Goal: Task Accomplishment & Management: Manage account settings

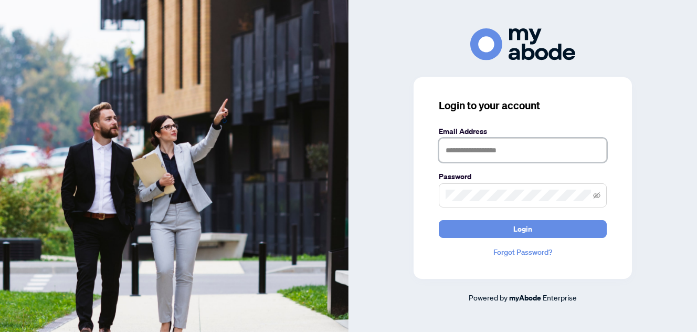
click at [480, 154] on input "text" at bounding box center [523, 150] width 168 height 24
type input "**********"
click at [595, 196] on icon "eye-invisible" at bounding box center [596, 195] width 7 height 7
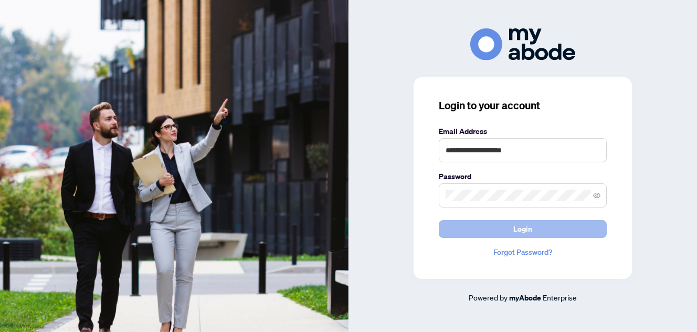
click at [513, 228] on span "Login" at bounding box center [522, 228] width 19 height 17
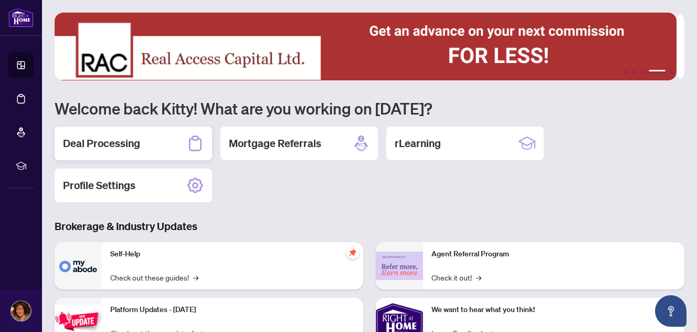
click at [150, 140] on div "Deal Processing" at bounding box center [133, 144] width 157 height 34
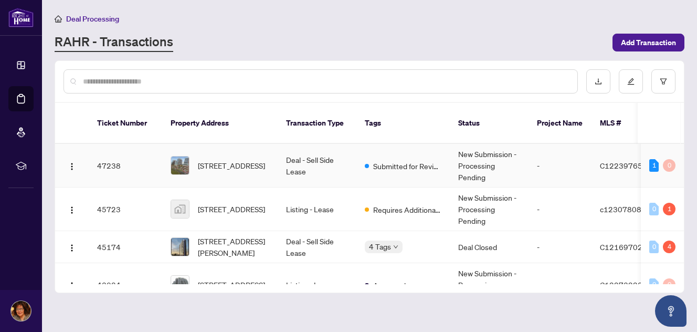
click at [273, 156] on td "[STREET_ADDRESS]" at bounding box center [219, 166] width 115 height 44
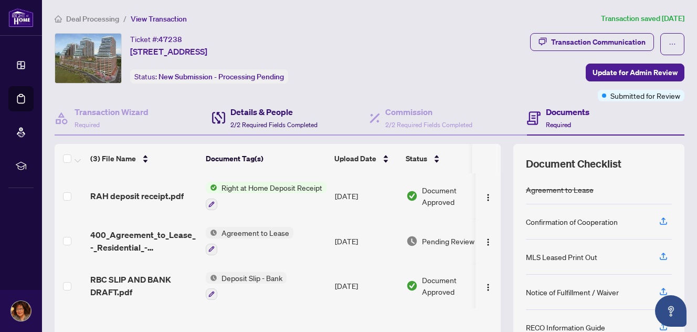
click at [269, 118] on div "Details & People 2/2 Required Fields Completed" at bounding box center [273, 118] width 87 height 25
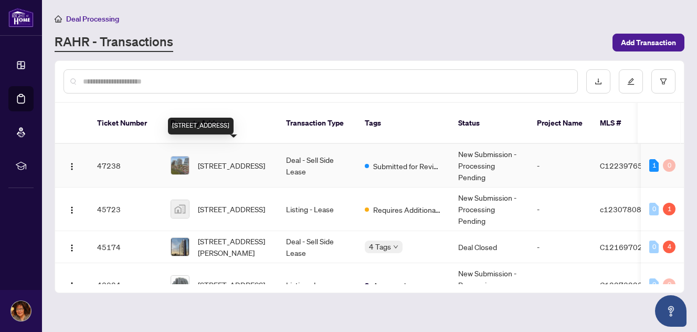
click at [240, 160] on span "[STREET_ADDRESS]" at bounding box center [231, 166] width 67 height 12
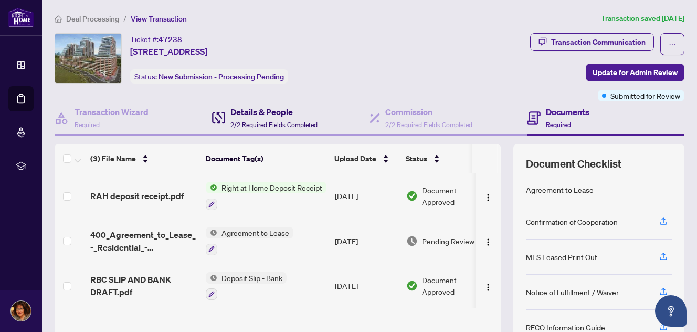
click at [259, 114] on h4 "Details & People" at bounding box center [273, 112] width 87 height 13
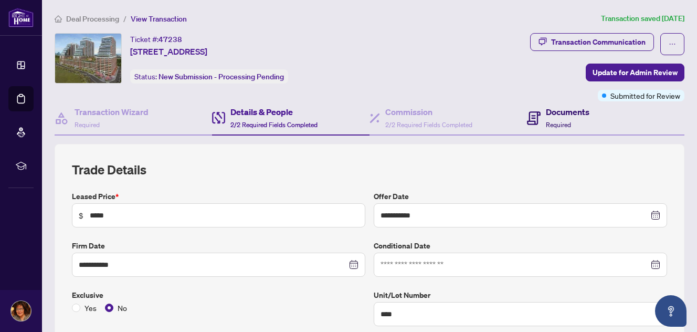
click at [554, 109] on h4 "Documents" at bounding box center [568, 112] width 44 height 13
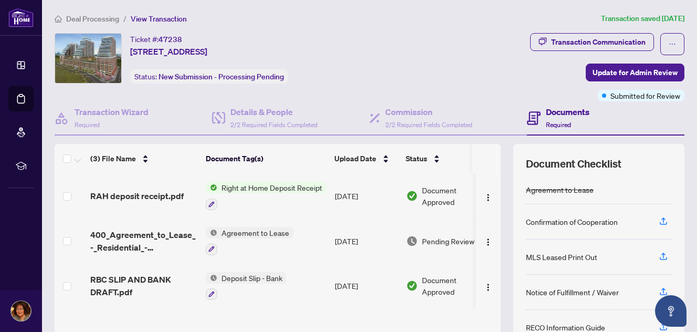
click at [279, 191] on span "Right at Home Deposit Receipt" at bounding box center [271, 188] width 109 height 12
click at [144, 190] on span "RAH deposit receipt.pdf" at bounding box center [136, 196] width 93 height 13
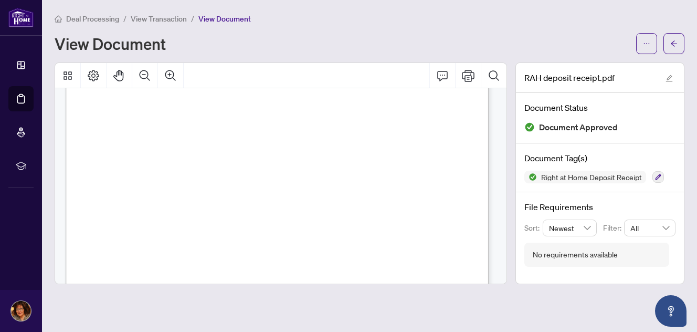
scroll to position [157, 0]
click at [467, 75] on icon "Print" at bounding box center [468, 76] width 13 height 12
click at [456, 31] on div "Deal Processing / View Transaction / View Document View Document" at bounding box center [370, 33] width 630 height 41
click at [164, 11] on main "Deal Processing / View Transaction / View Document View Document RAH deposit re…" at bounding box center [369, 166] width 655 height 332
click at [168, 17] on span "View Transaction" at bounding box center [159, 18] width 56 height 9
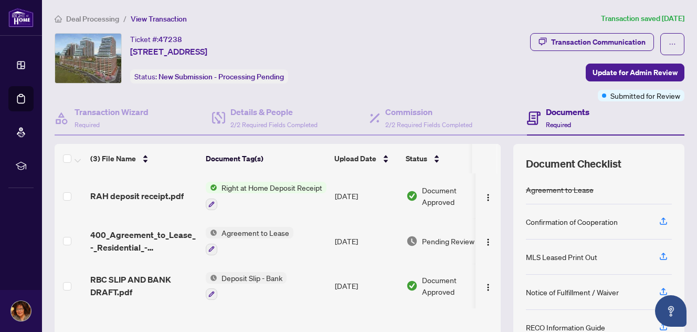
click at [269, 189] on span "Right at Home Deposit Receipt" at bounding box center [271, 188] width 109 height 12
click at [484, 193] on img "button" at bounding box center [488, 197] width 8 height 8
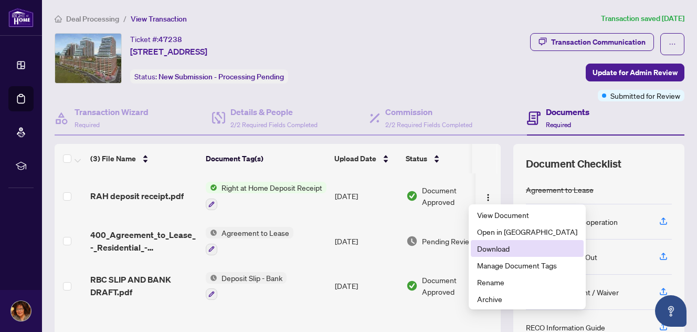
click at [499, 250] on span "Download" at bounding box center [527, 249] width 100 height 12
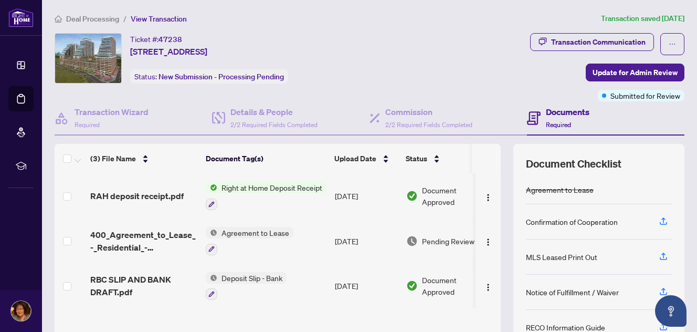
scroll to position [1, 0]
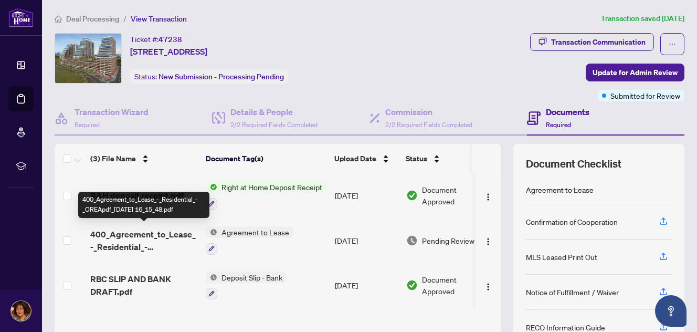
click at [184, 228] on span "400_Agreement_to_Lease_-_Residential_-_OREApdf_[DATE] 16_15_48.pdf" at bounding box center [143, 240] width 107 height 25
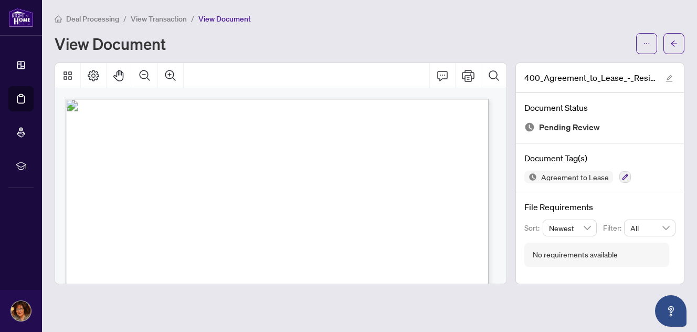
click at [167, 16] on span "View Transaction" at bounding box center [159, 18] width 56 height 9
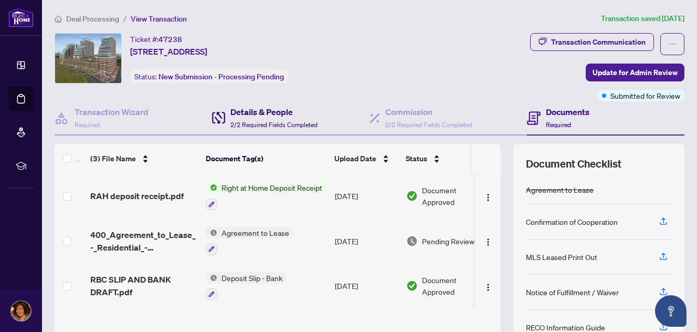
click at [264, 112] on h4 "Details & People" at bounding box center [273, 112] width 87 height 13
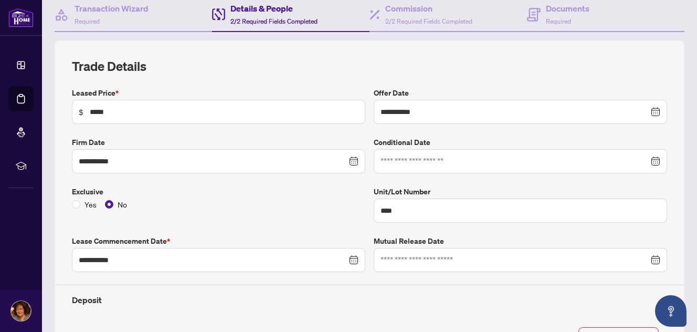
scroll to position [105, 0]
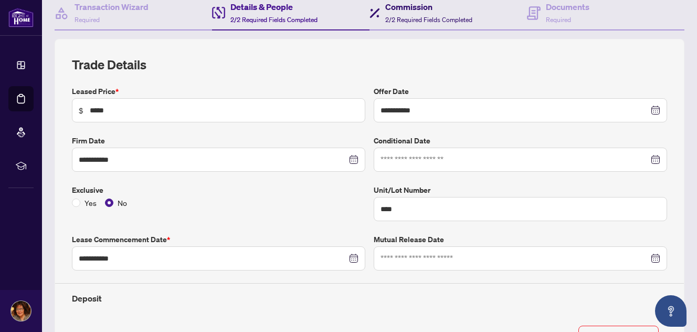
click at [425, 16] on span "2/2 Required Fields Completed" at bounding box center [428, 20] width 87 height 8
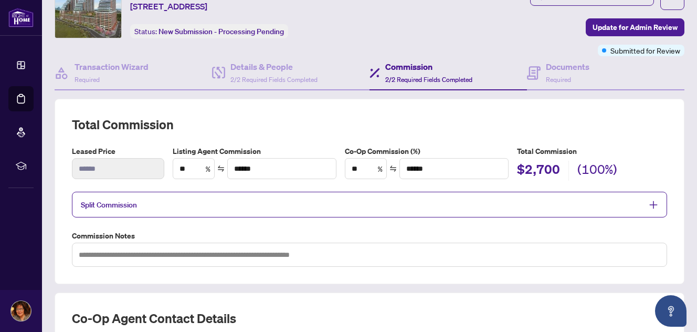
scroll to position [31, 0]
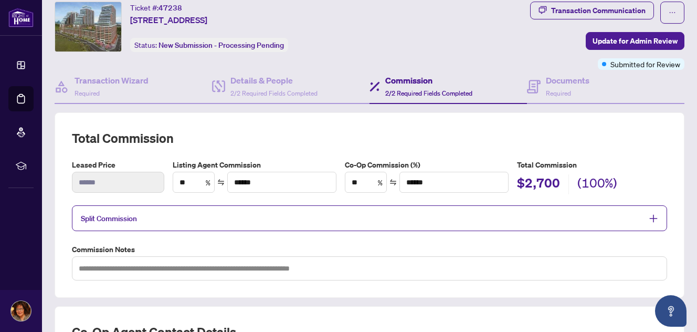
click at [577, 213] on span "Split Commission" at bounding box center [362, 218] width 562 height 12
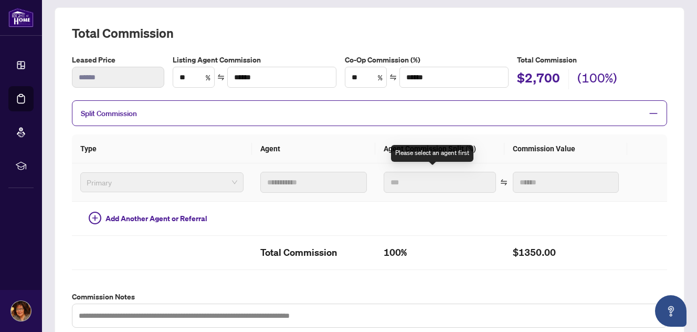
scroll to position [0, 0]
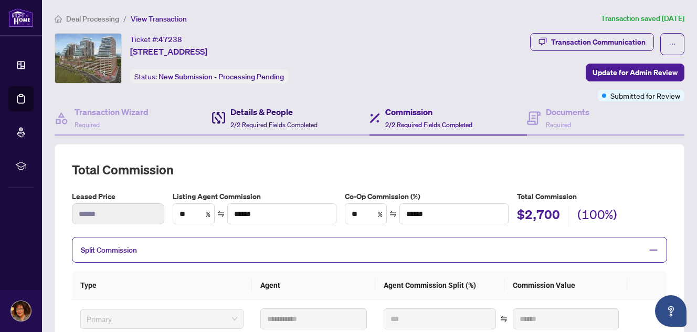
click at [267, 114] on h4 "Details & People" at bounding box center [273, 112] width 87 height 13
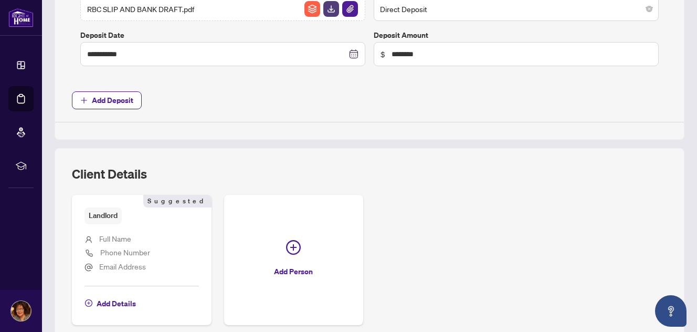
scroll to position [553, 0]
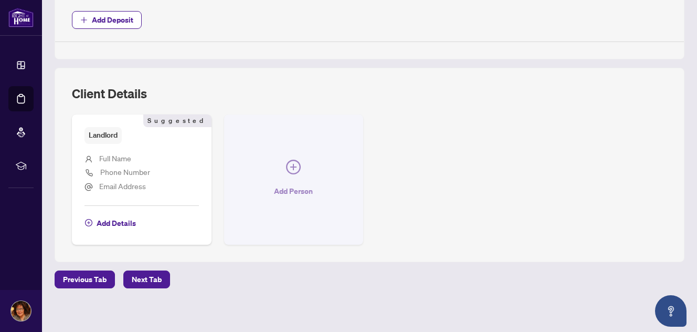
click at [290, 164] on icon "plus-circle" at bounding box center [293, 167] width 6 height 6
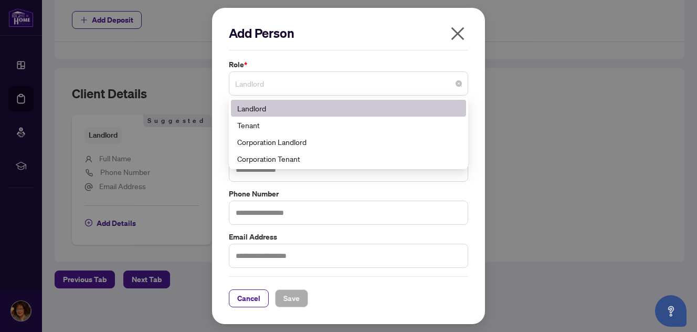
click at [451, 87] on span "Landlord" at bounding box center [348, 83] width 227 height 20
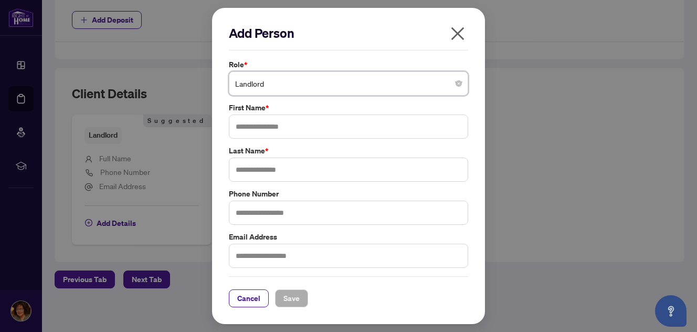
click at [412, 85] on span "Landlord" at bounding box center [348, 83] width 227 height 20
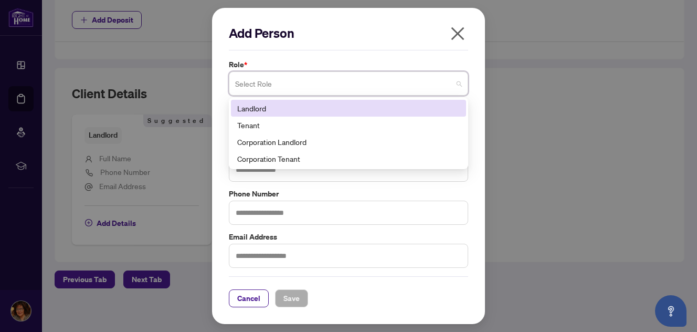
click at [414, 82] on input "search" at bounding box center [343, 84] width 217 height 23
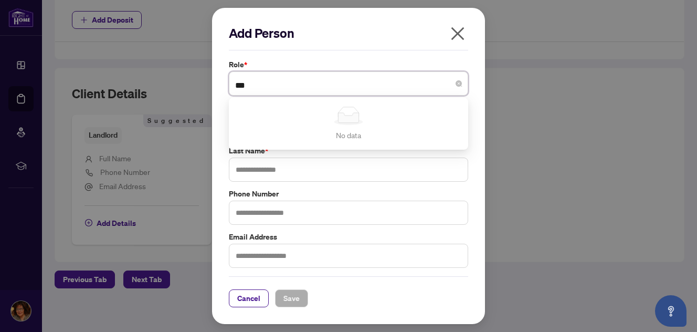
type input "****"
click at [398, 80] on input "search" at bounding box center [343, 84] width 217 height 23
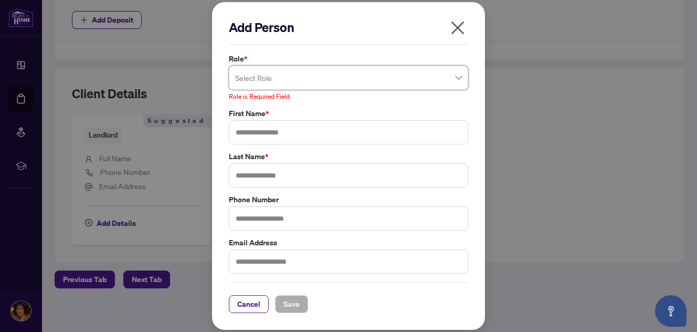
click at [458, 35] on icon "close" at bounding box center [457, 27] width 17 height 17
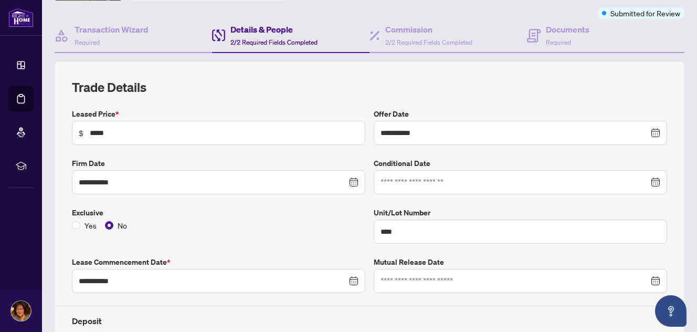
scroll to position [28, 0]
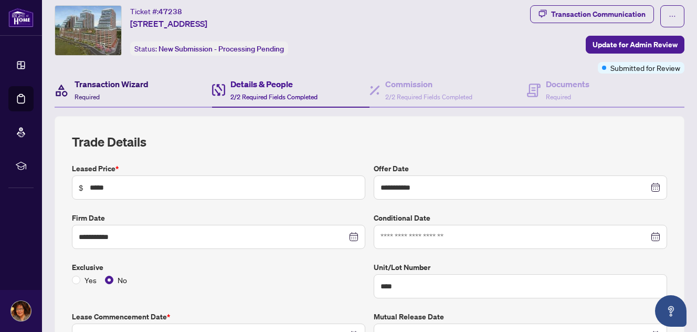
click at [127, 85] on h4 "Transaction Wizard" at bounding box center [112, 84] width 74 height 13
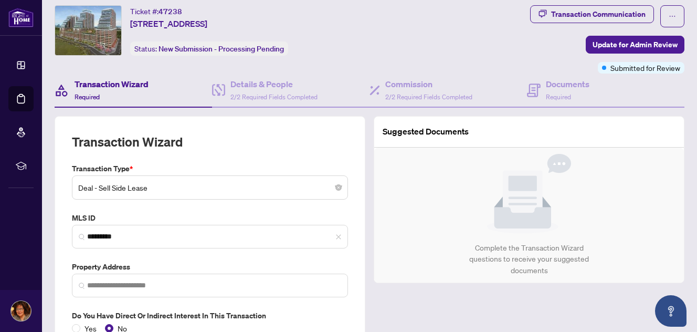
type input "**********"
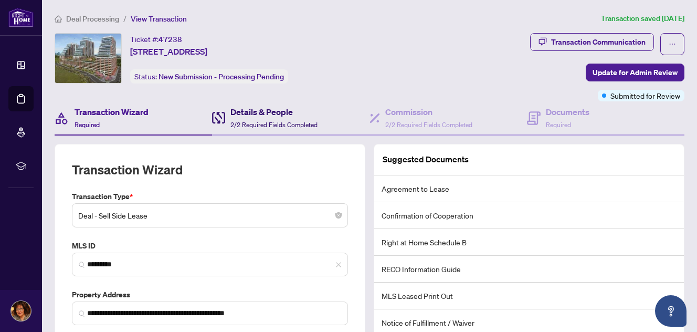
click at [277, 114] on h4 "Details & People" at bounding box center [273, 112] width 87 height 13
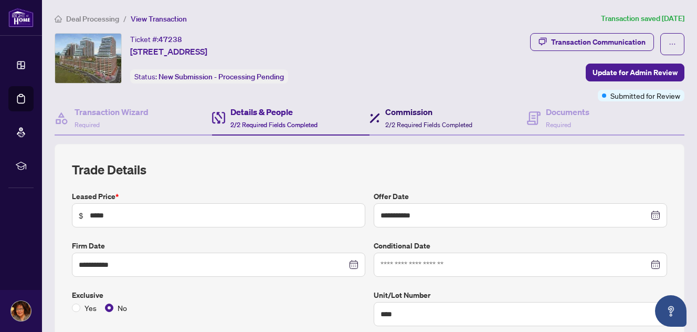
click at [421, 110] on h4 "Commission" at bounding box center [428, 112] width 87 height 13
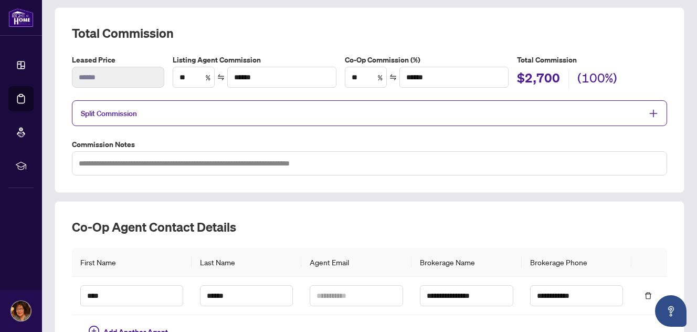
scroll to position [241, 0]
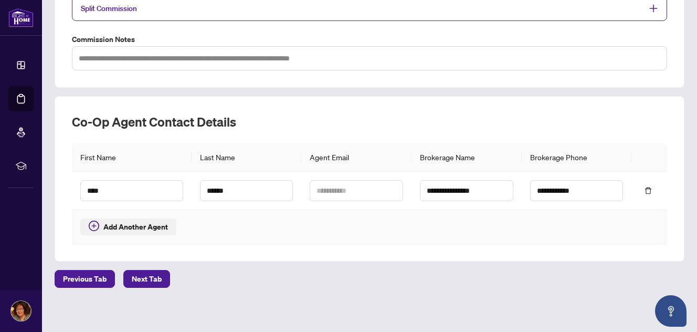
click at [94, 220] on icon "plus-circle" at bounding box center [94, 225] width 10 height 10
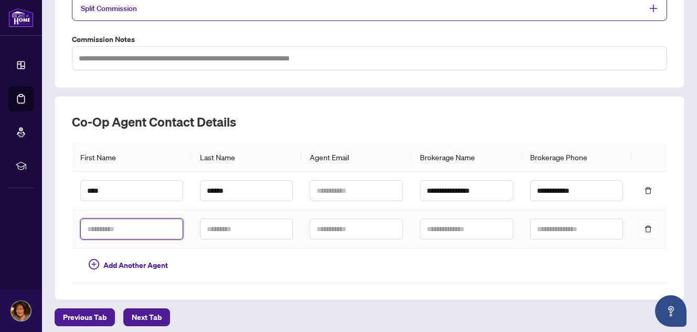
click at [122, 224] on input "text" at bounding box center [131, 228] width 103 height 21
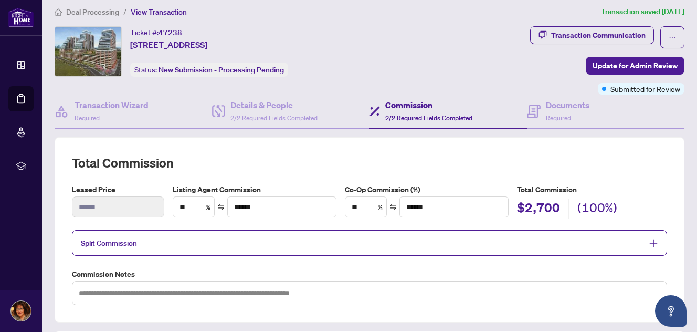
scroll to position [0, 0]
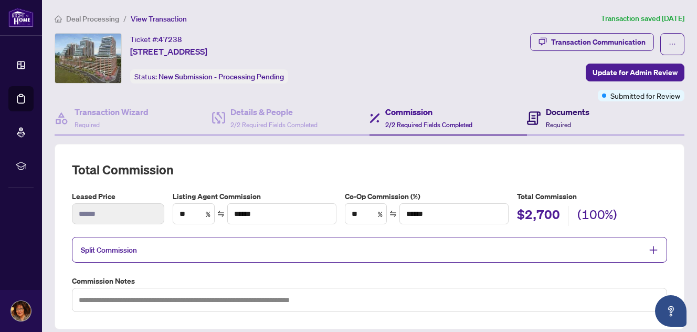
click at [539, 119] on div "Documents Required" at bounding box center [558, 118] width 62 height 25
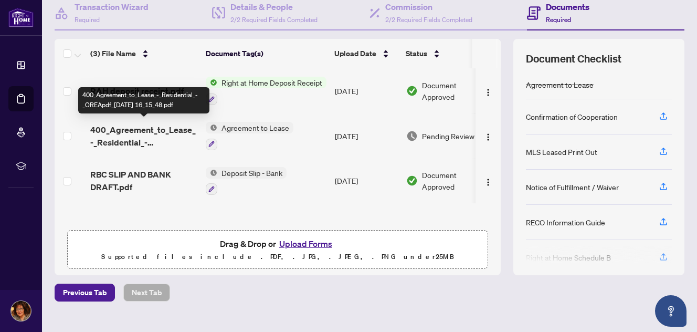
click at [146, 130] on span "400_Agreement_to_Lease_-_Residential_-_OREApdf_[DATE] 16_15_48.pdf" at bounding box center [143, 135] width 107 height 25
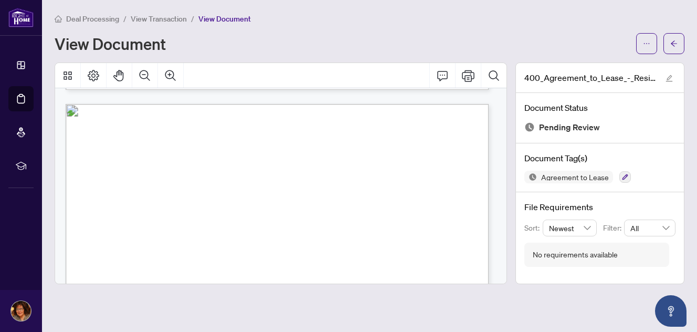
scroll to position [3885, 0]
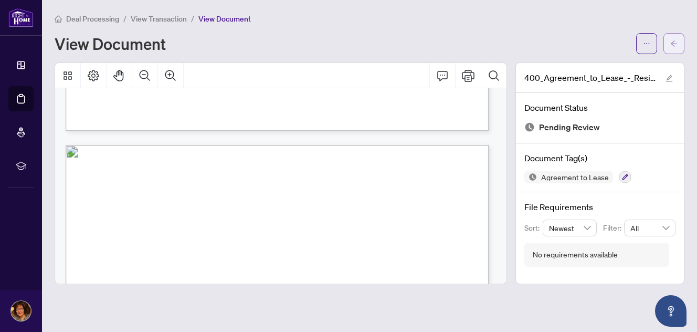
click at [669, 41] on button "button" at bounding box center [674, 43] width 21 height 21
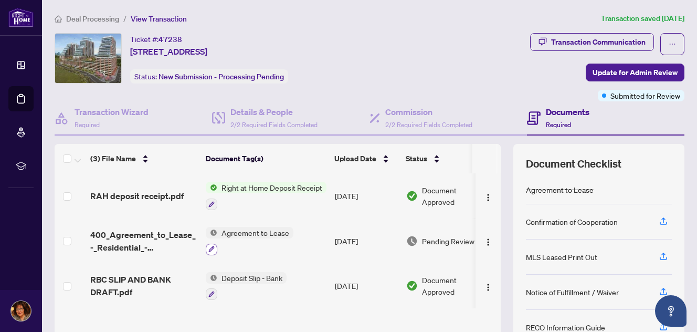
click at [212, 244] on button "button" at bounding box center [212, 250] width 12 height 12
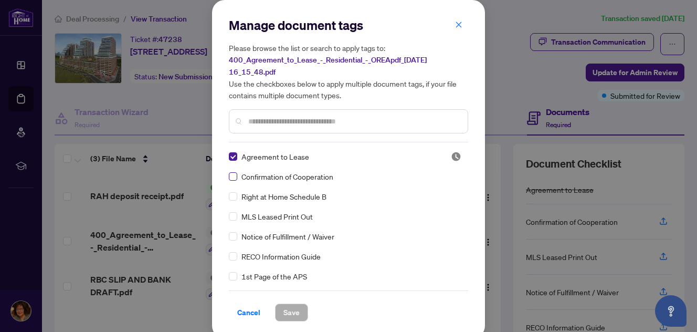
click at [230, 171] on label at bounding box center [233, 177] width 8 height 12
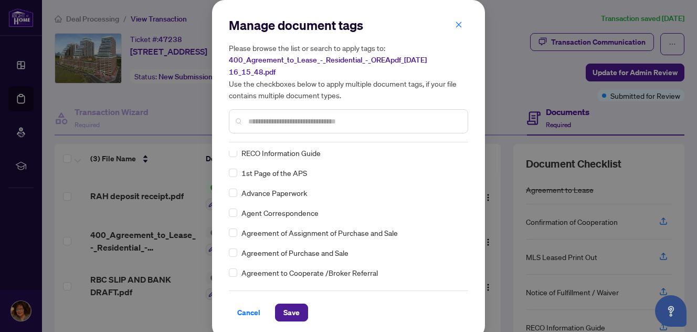
scroll to position [104, 0]
click at [288, 310] on span "Save" at bounding box center [291, 312] width 16 height 17
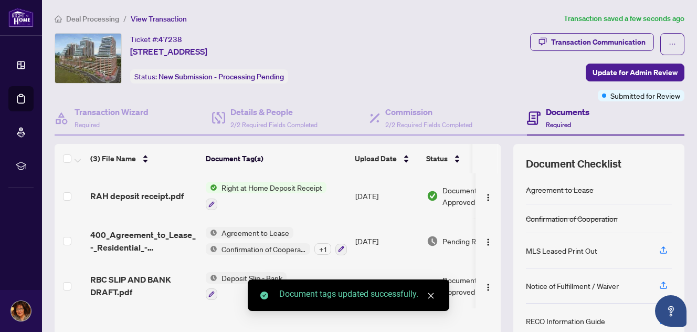
click at [433, 295] on icon "close" at bounding box center [430, 295] width 7 height 7
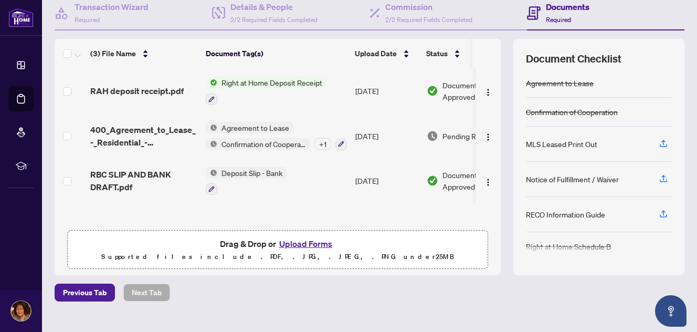
scroll to position [0, 0]
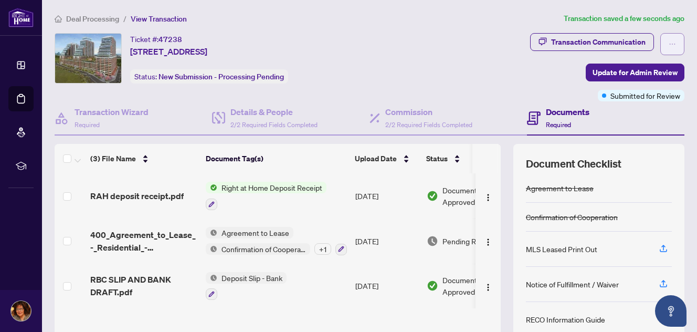
click at [669, 41] on button "button" at bounding box center [672, 44] width 24 height 22
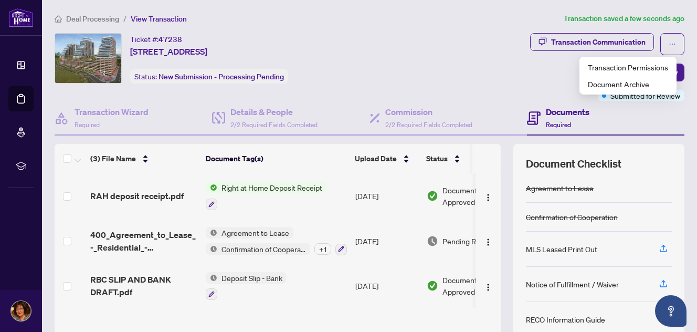
click at [487, 77] on div "Transaction Communication Update for Admin Review Submitted for Review" at bounding box center [549, 67] width 274 height 68
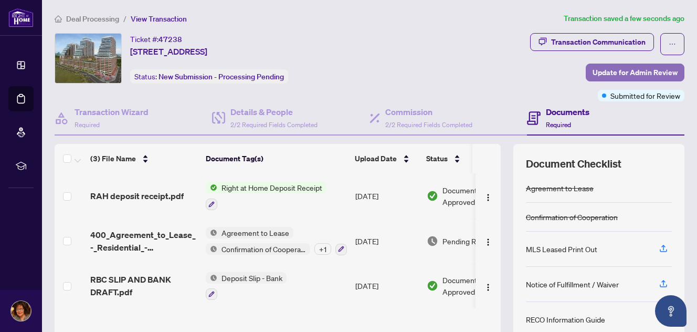
click at [586, 68] on button "Update for Admin Review" at bounding box center [635, 73] width 99 height 18
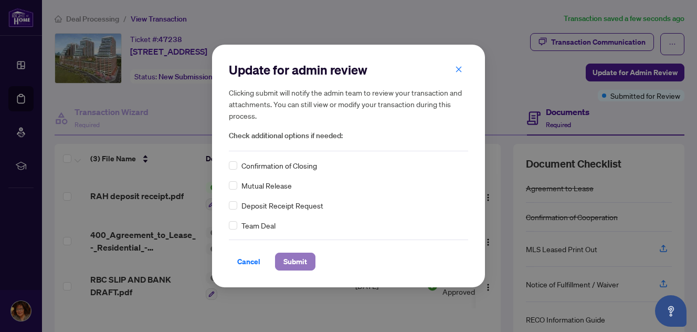
click at [298, 260] on span "Submit" at bounding box center [295, 261] width 24 height 17
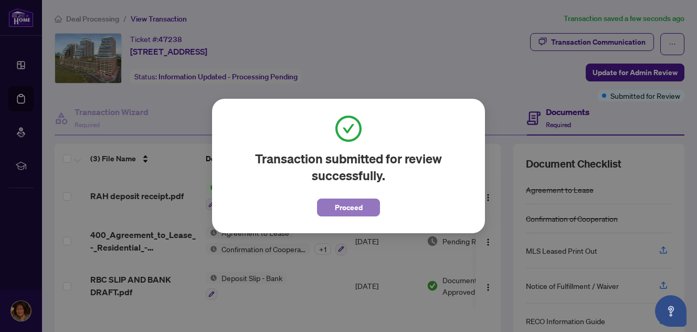
click at [356, 207] on span "Proceed" at bounding box center [349, 207] width 28 height 17
